Goal: Task Accomplishment & Management: Use online tool/utility

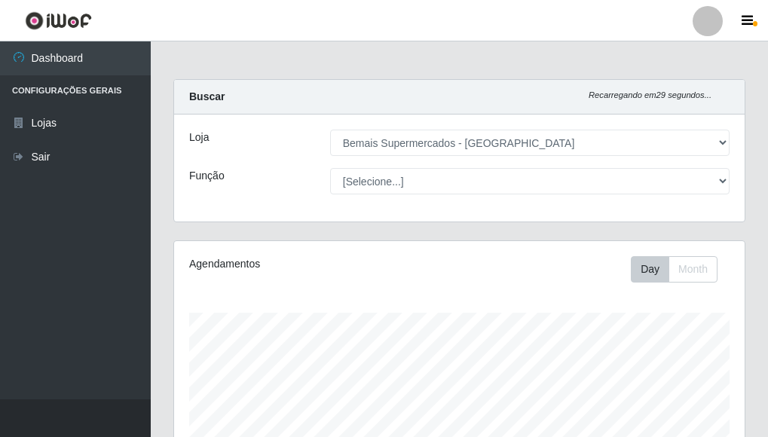
select select "249"
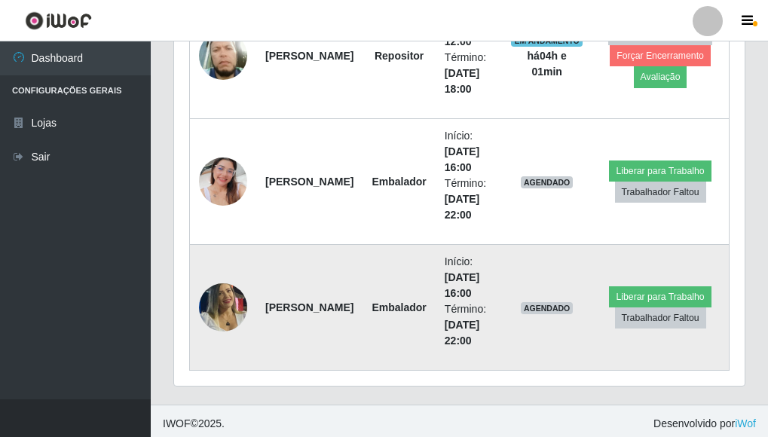
scroll to position [673, 0]
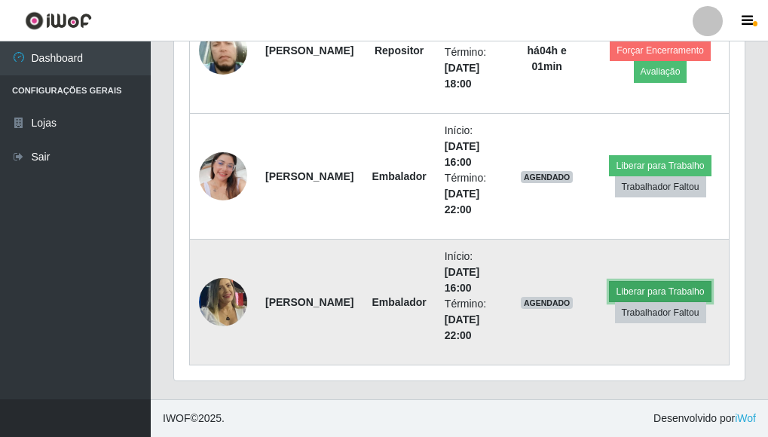
click at [700, 289] on button "Liberar para Trabalho" at bounding box center [660, 291] width 102 height 21
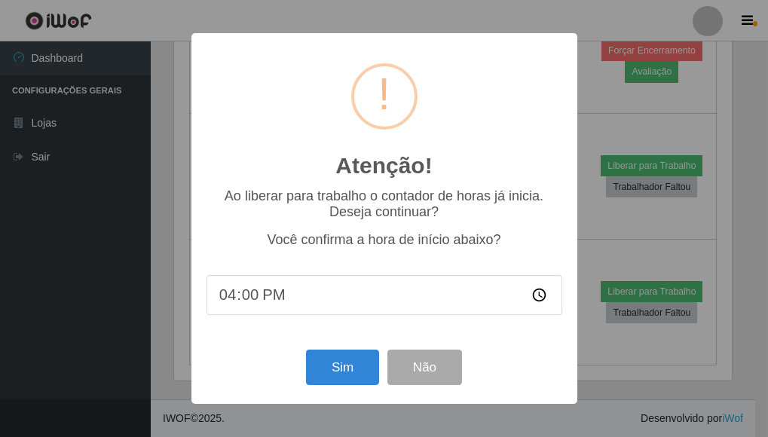
scroll to position [313, 562]
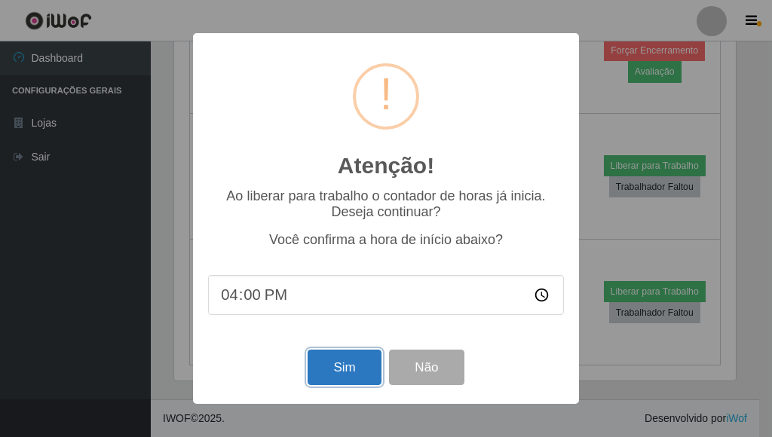
click at [355, 360] on button "Sim" at bounding box center [344, 367] width 73 height 35
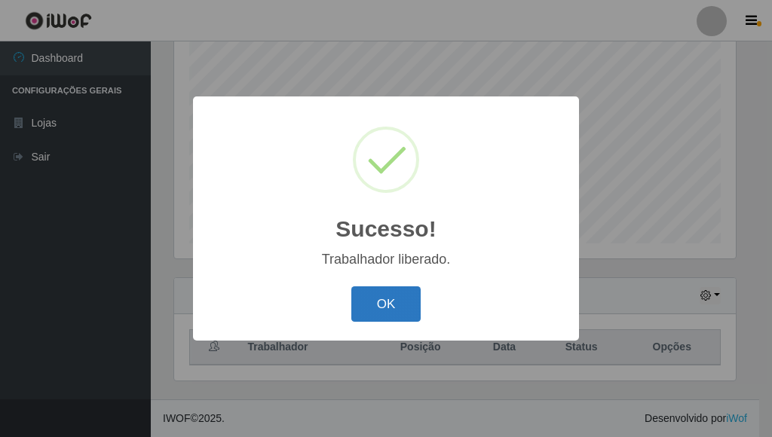
click at [398, 292] on button "OK" at bounding box center [386, 303] width 70 height 35
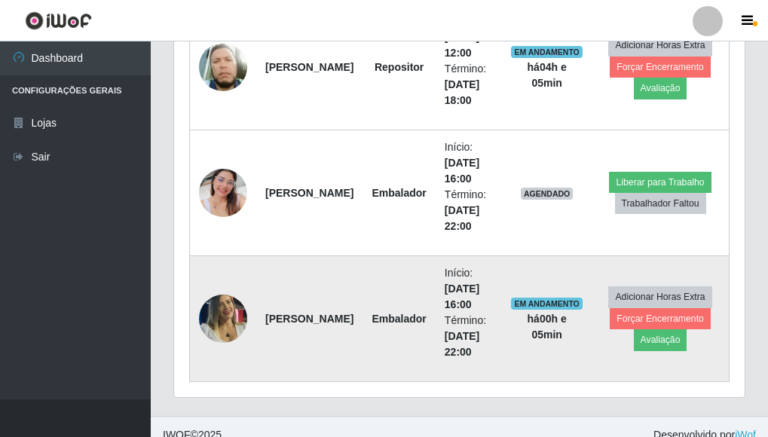
scroll to position [672, 0]
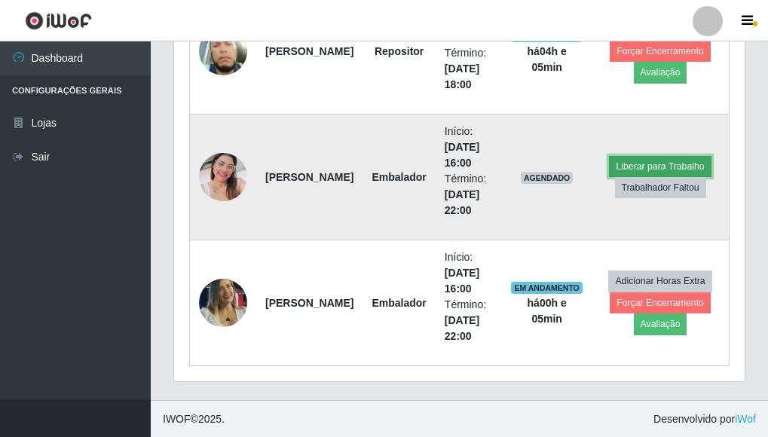
click at [663, 166] on button "Liberar para Trabalho" at bounding box center [660, 166] width 102 height 21
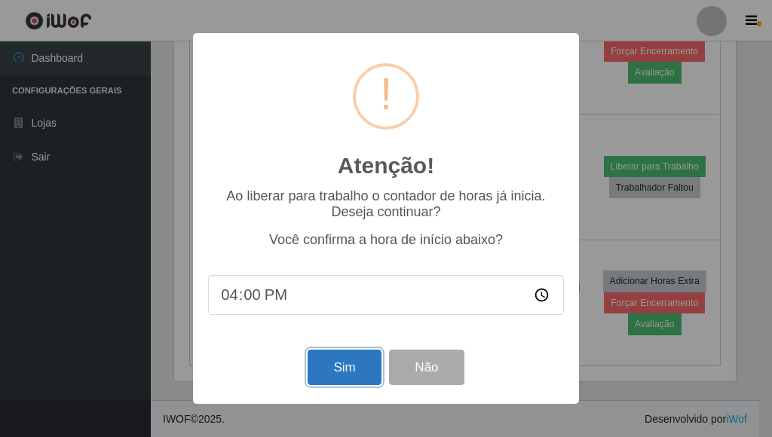
click at [351, 377] on button "Sim" at bounding box center [344, 367] width 73 height 35
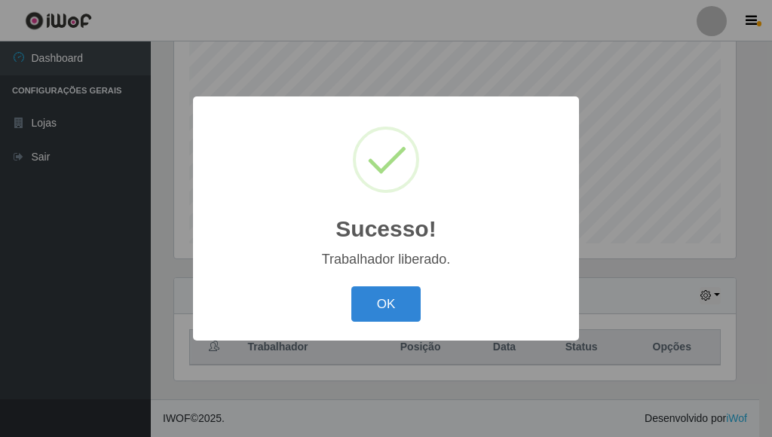
drag, startPoint x: 378, startPoint y: 299, endPoint x: 374, endPoint y: 310, distance: 11.2
click at [378, 302] on button "OK" at bounding box center [386, 303] width 70 height 35
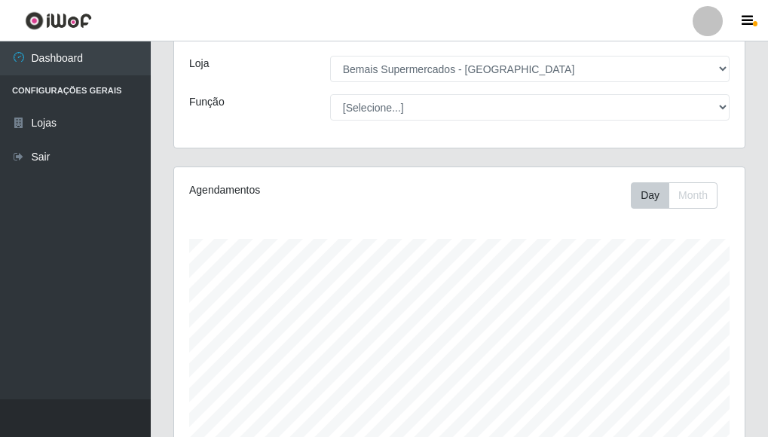
scroll to position [0, 0]
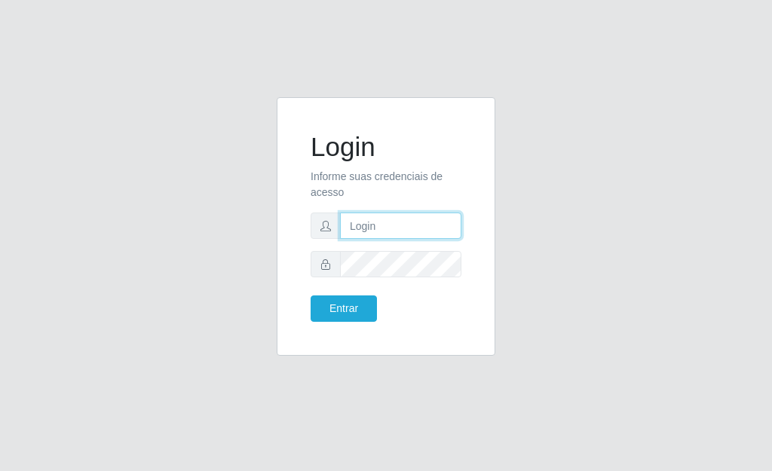
type input "[PERSON_NAME]"
click at [327, 263] on icon at bounding box center [325, 264] width 11 height 11
click at [326, 265] on icon at bounding box center [325, 264] width 11 height 11
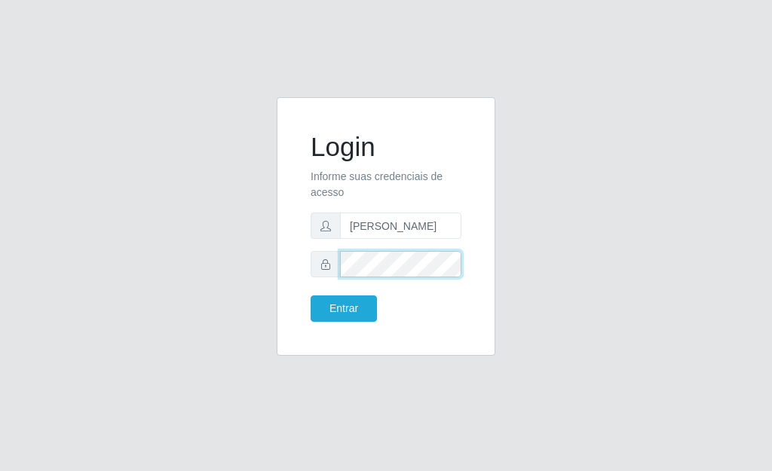
click at [311, 296] on button "Entrar" at bounding box center [344, 309] width 66 height 26
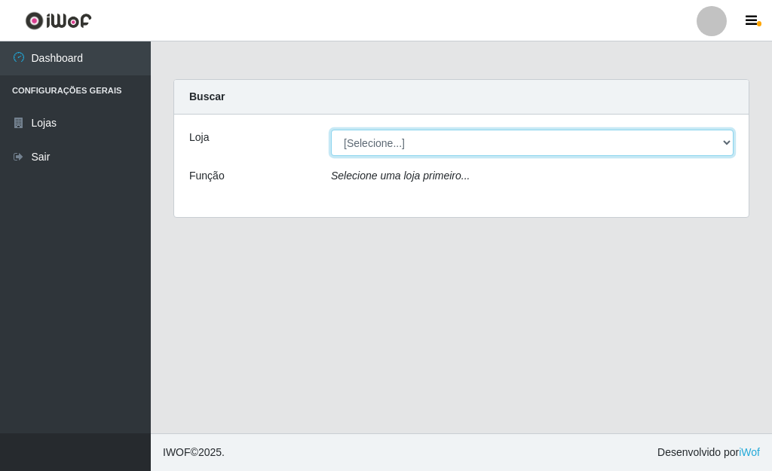
drag, startPoint x: 721, startPoint y: 143, endPoint x: 704, endPoint y: 150, distance: 17.9
click at [721, 143] on select "[Selecione...] Bemais Supermercados - Três Ruas" at bounding box center [532, 143] width 403 height 26
select select "249"
click at [331, 130] on select "[Selecione...] Bemais Supermercados - Três Ruas" at bounding box center [532, 143] width 403 height 26
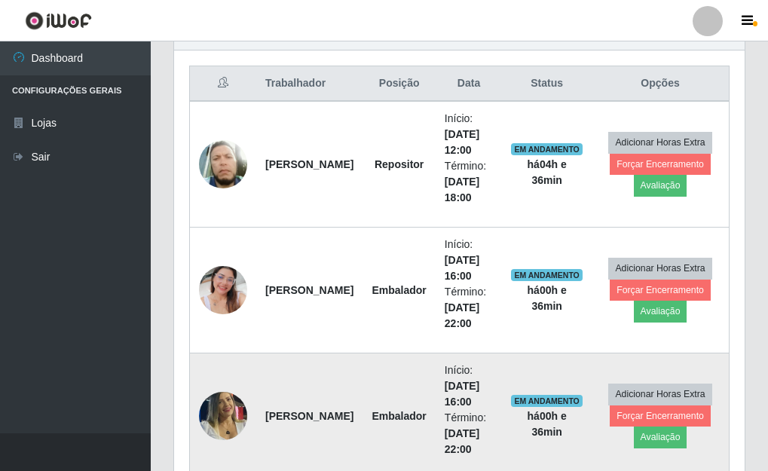
scroll to position [413, 0]
